Goal: Task Accomplishment & Management: Complete application form

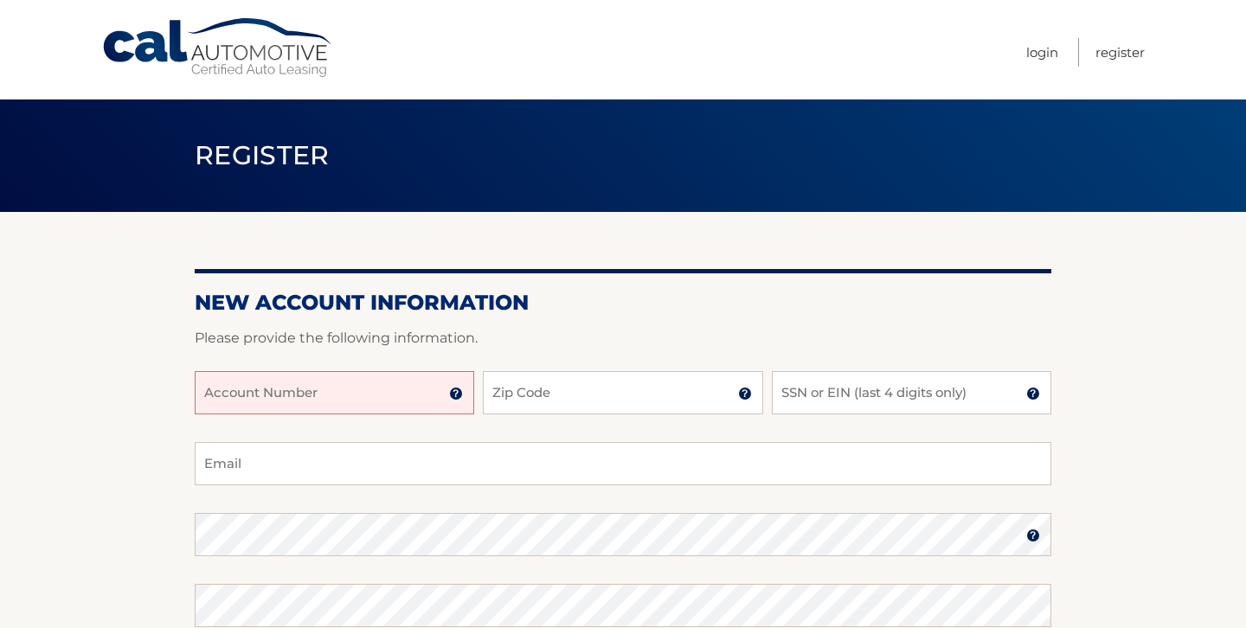
click at [340, 397] on input "Account Number" at bounding box center [335, 392] width 280 height 43
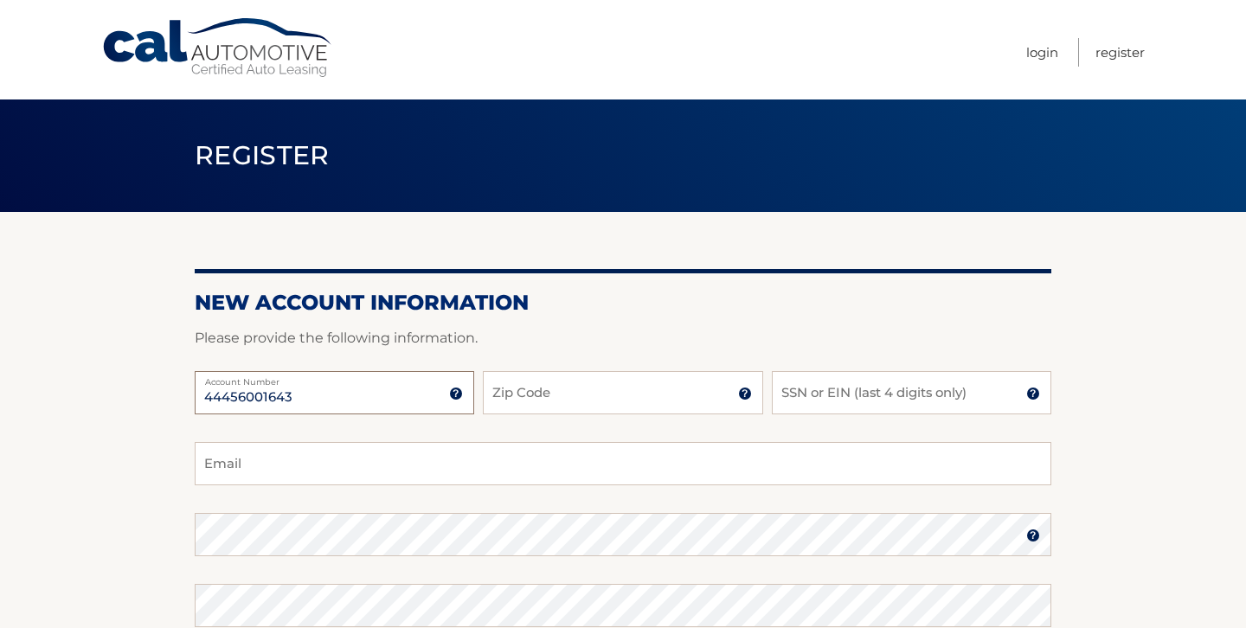
type input "44456001643"
click at [643, 383] on input "Zip Code" at bounding box center [623, 392] width 280 height 43
type input "33326"
type input "[EMAIL_ADDRESS][DOMAIN_NAME]"
click at [863, 396] on input "SSN or EIN (last 4 digits only)" at bounding box center [912, 392] width 280 height 43
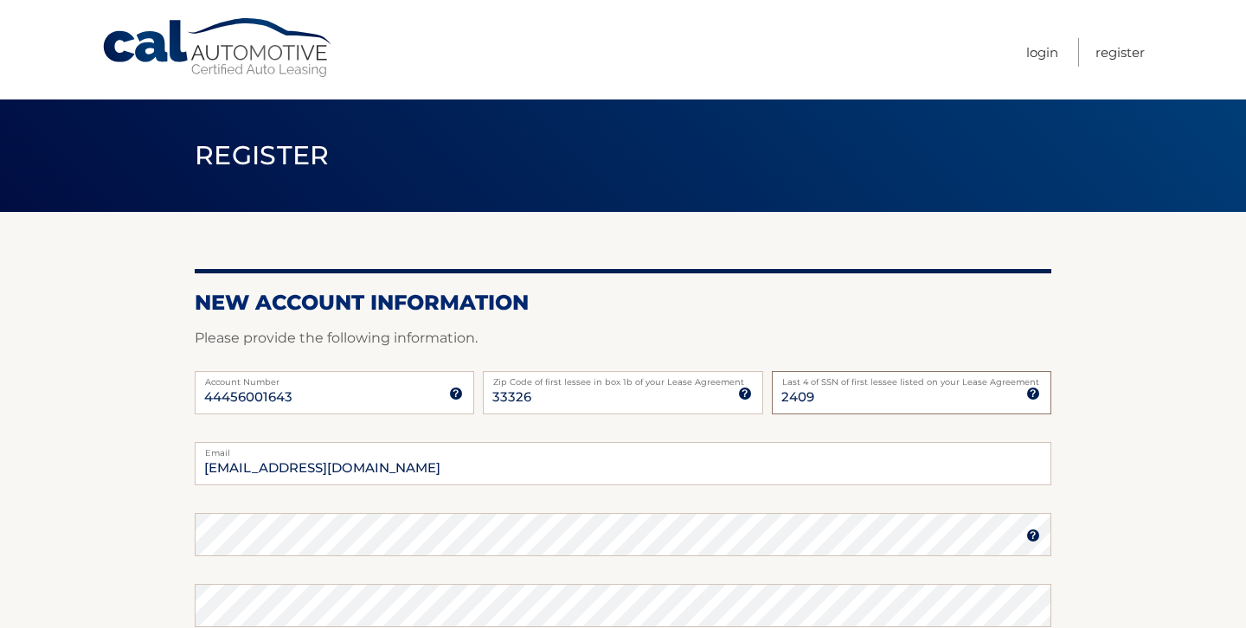
type input "2409"
click at [488, 471] on input "sacemas845@gmail.com" at bounding box center [623, 463] width 857 height 43
type input "sacerim3@gmail.com"
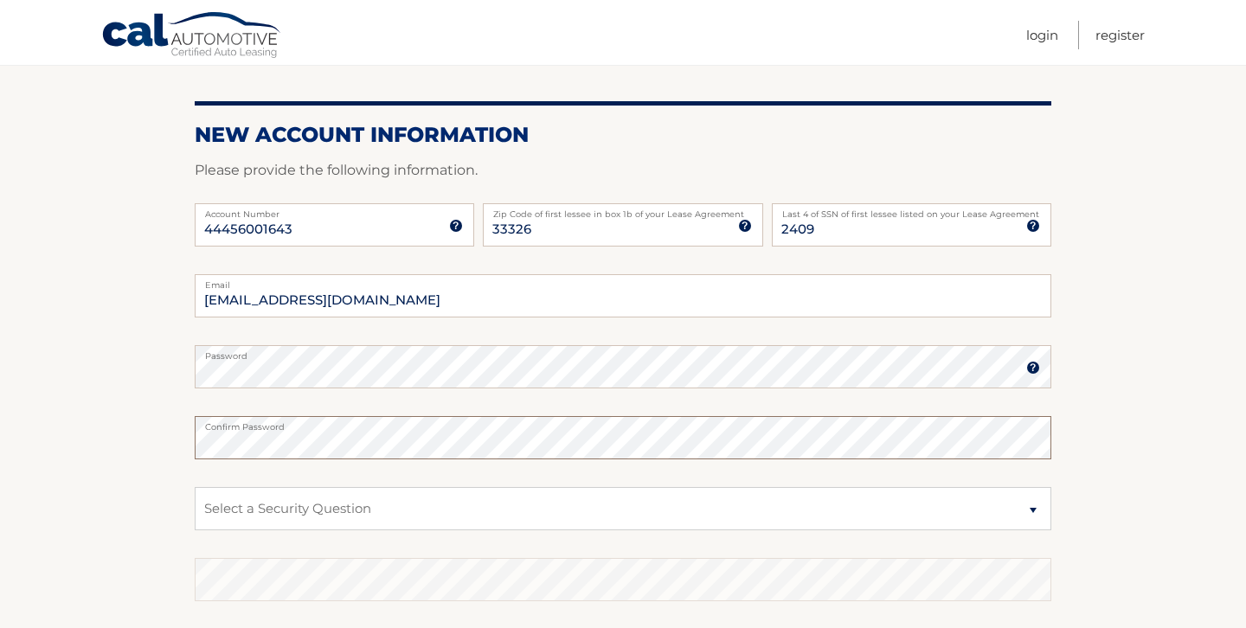
scroll to position [189, 0]
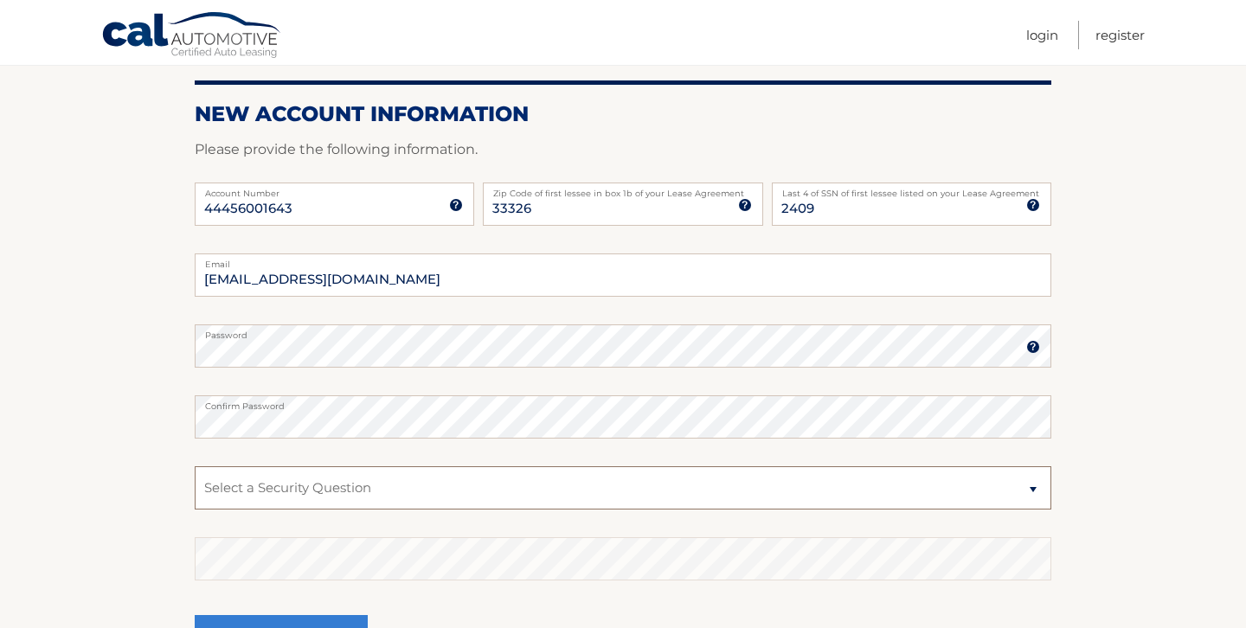
click at [1043, 494] on select "Select a Security Question What was the name of your elementary school? What is…" at bounding box center [623, 488] width 857 height 43
select select "2"
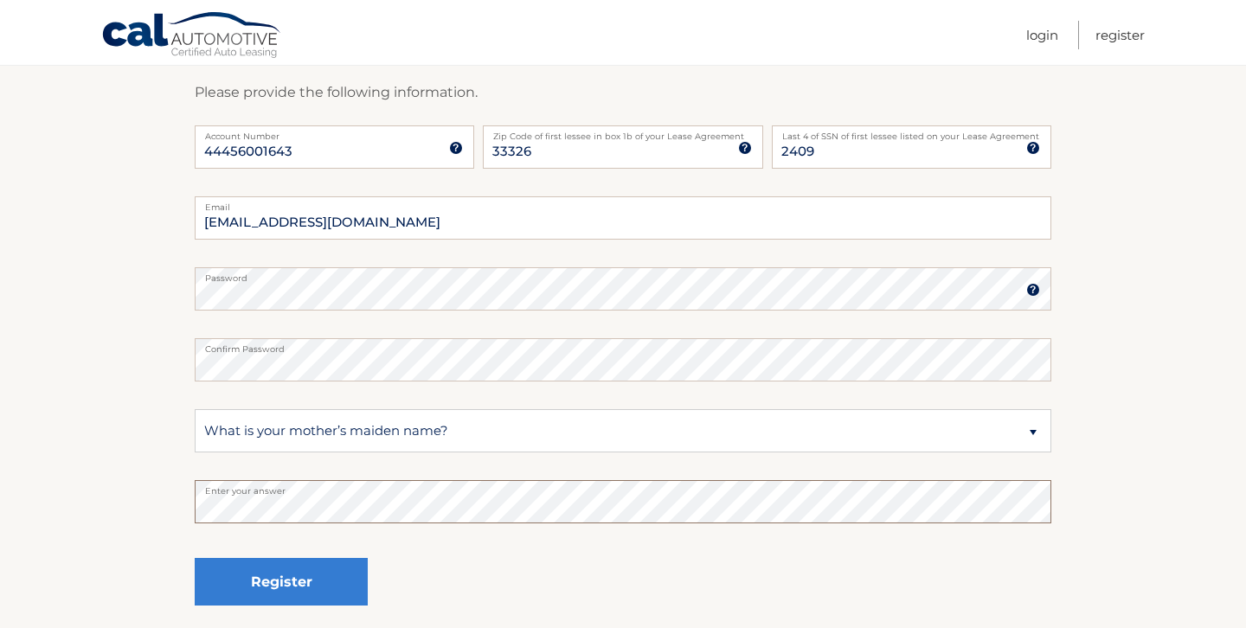
scroll to position [254, 0]
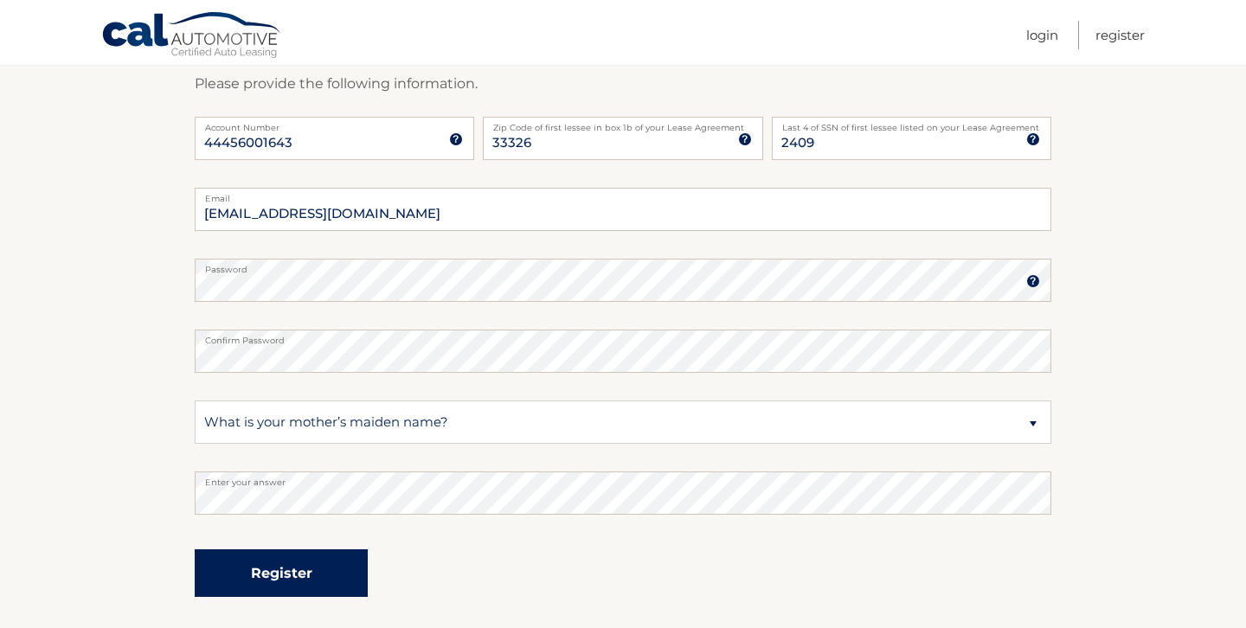
click at [279, 564] on button "Register" at bounding box center [281, 574] width 173 height 48
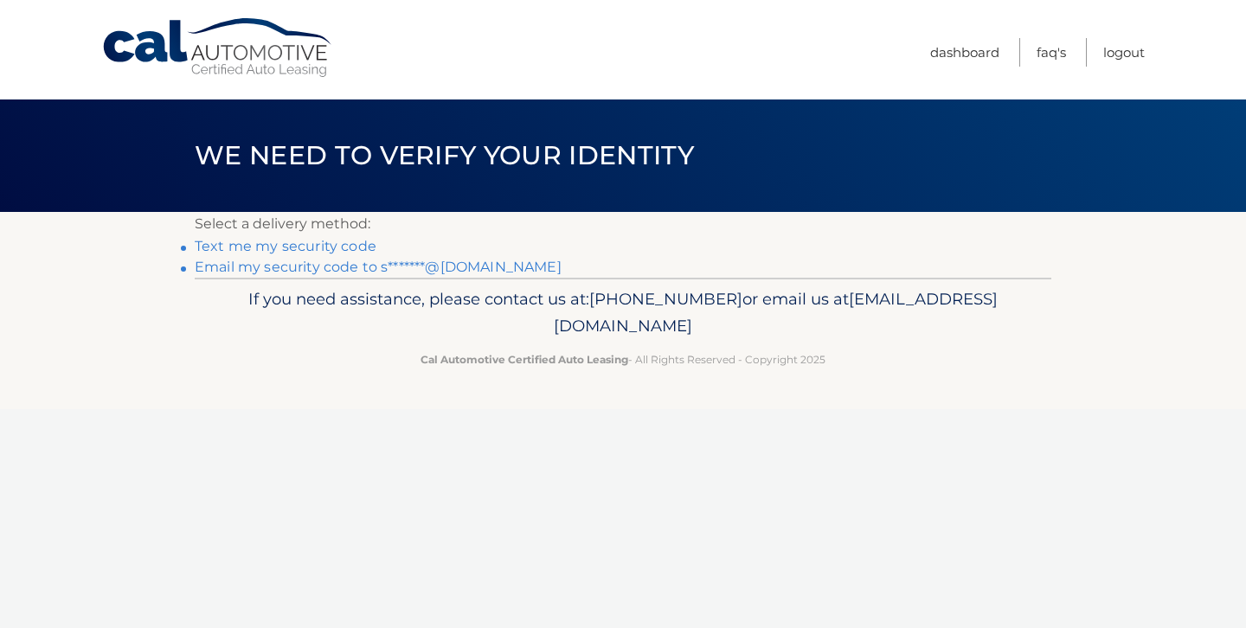
click at [267, 252] on link "Text me my security code" at bounding box center [286, 246] width 182 height 16
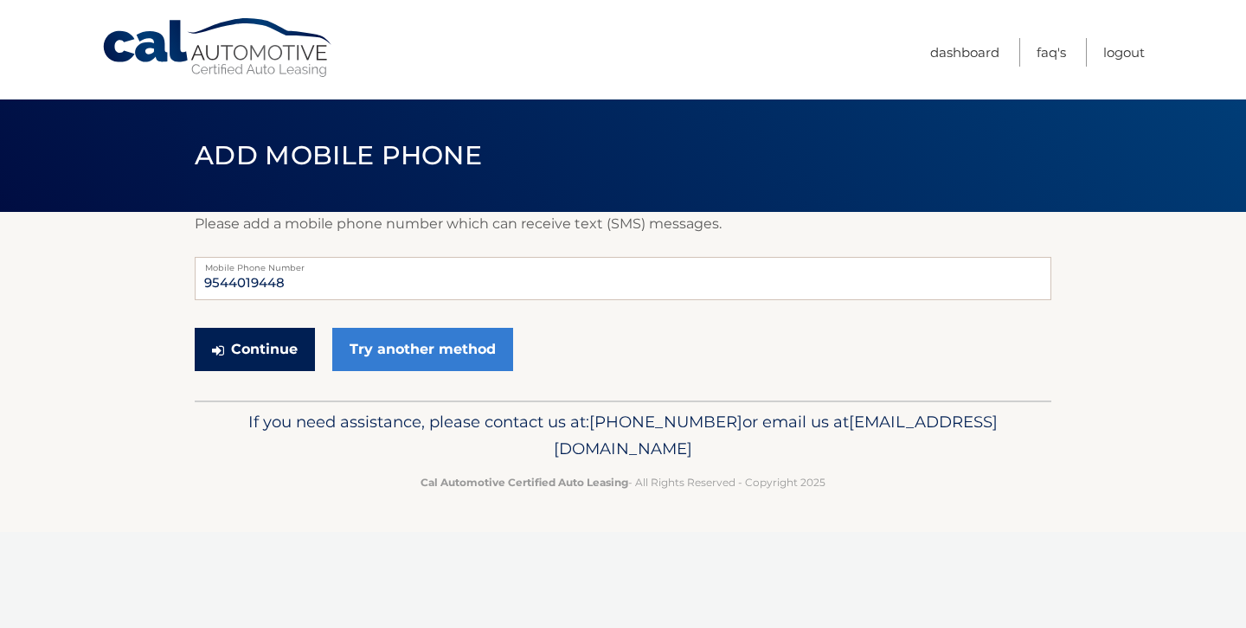
click at [271, 351] on button "Continue" at bounding box center [255, 349] width 120 height 43
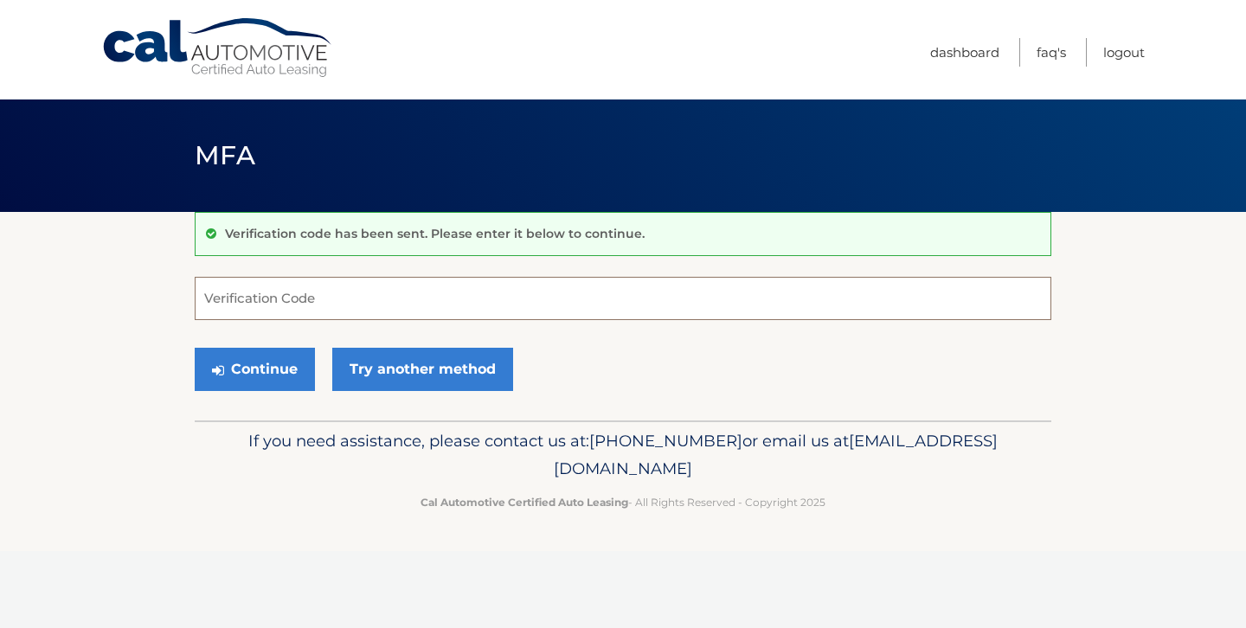
click at [270, 313] on input "Verification Code" at bounding box center [623, 298] width 857 height 43
type input "252164"
click at [248, 367] on button "Continue" at bounding box center [255, 369] width 120 height 43
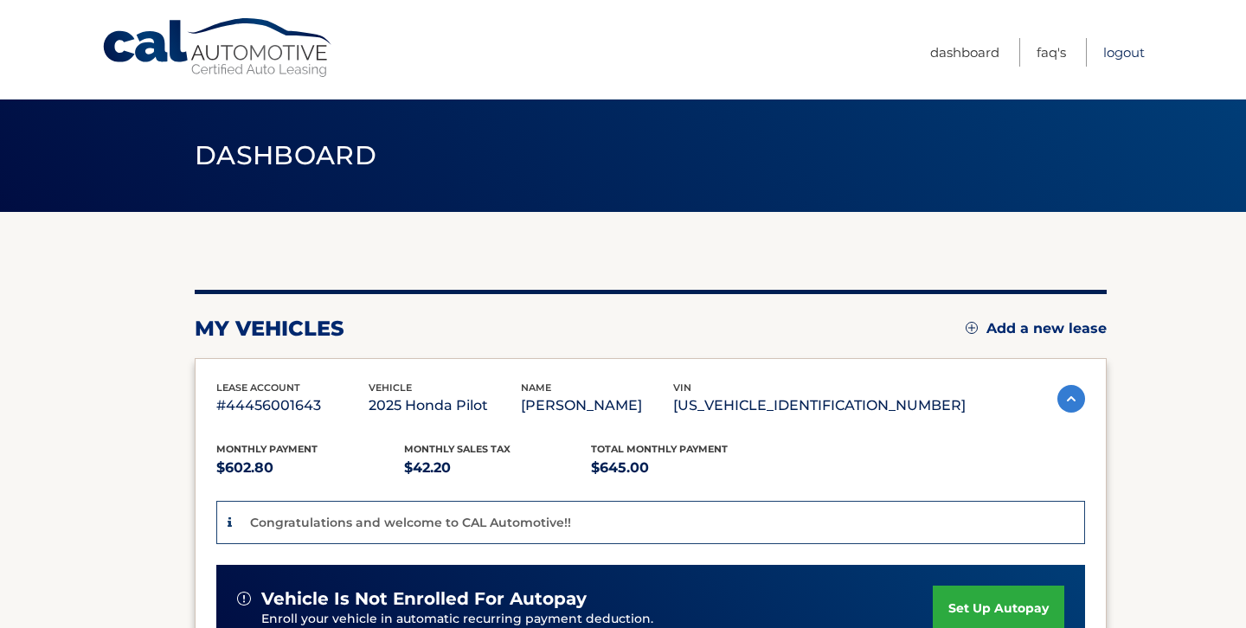
click at [1108, 56] on link "Logout" at bounding box center [1125, 52] width 42 height 29
